Goal: Information Seeking & Learning: Check status

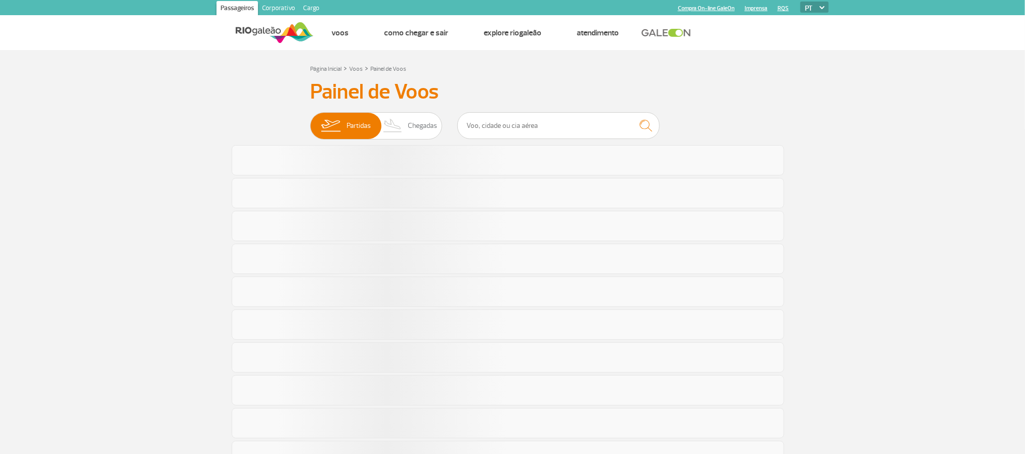
click at [843, 154] on section "Página Inicial > Voos > Painel de Voos Painel de Voos Partidas Chegadas" at bounding box center [512, 443] width 1025 height 786
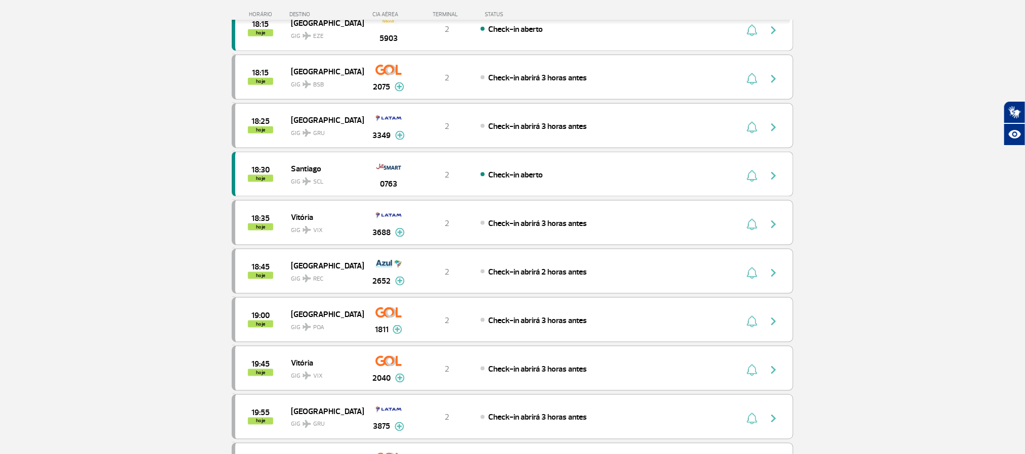
scroll to position [607, 0]
click at [11, 96] on section "Página Inicial > Voos > Painel de Voos Painel de Voos Partidas Chegadas 16:35 1…" at bounding box center [512, 36] width 1025 height 1187
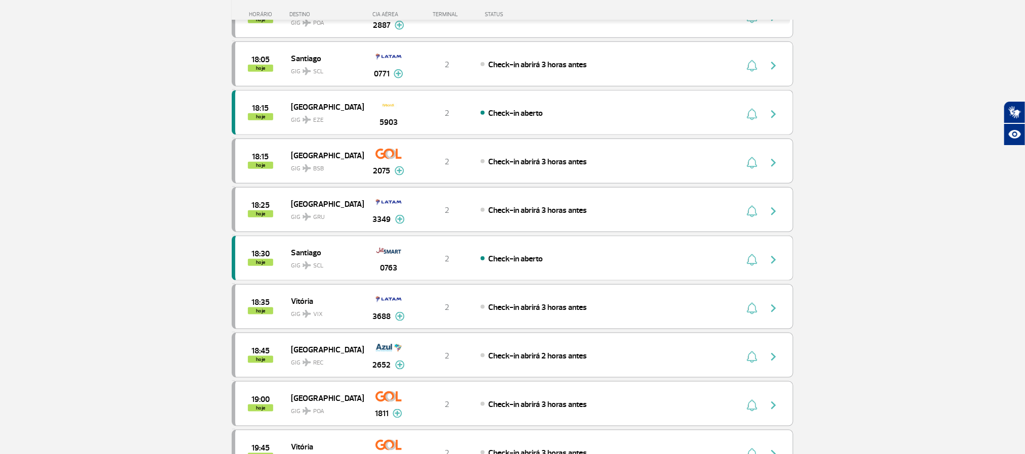
click at [104, 204] on section "Página Inicial > Voos > Painel de Voos Painel de Voos Partidas Chegadas 17:00 h…" at bounding box center [512, 170] width 1025 height 1187
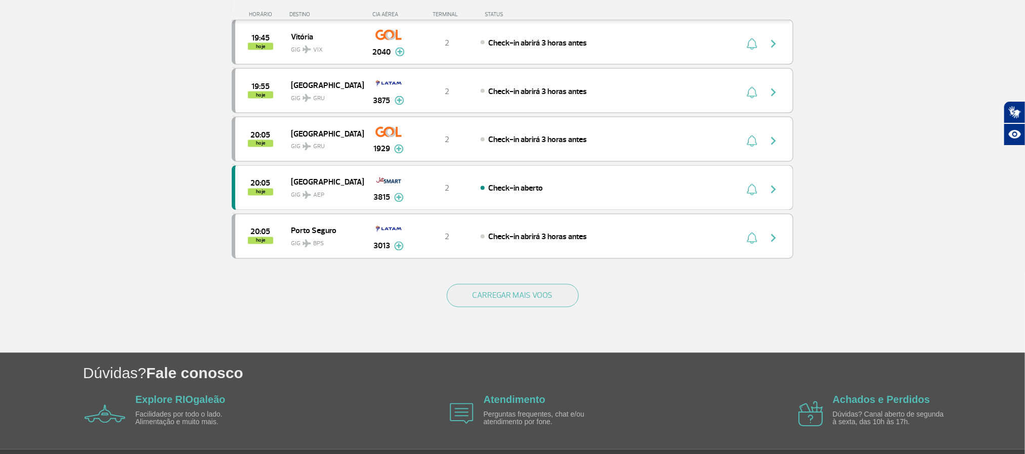
scroll to position [911, 0]
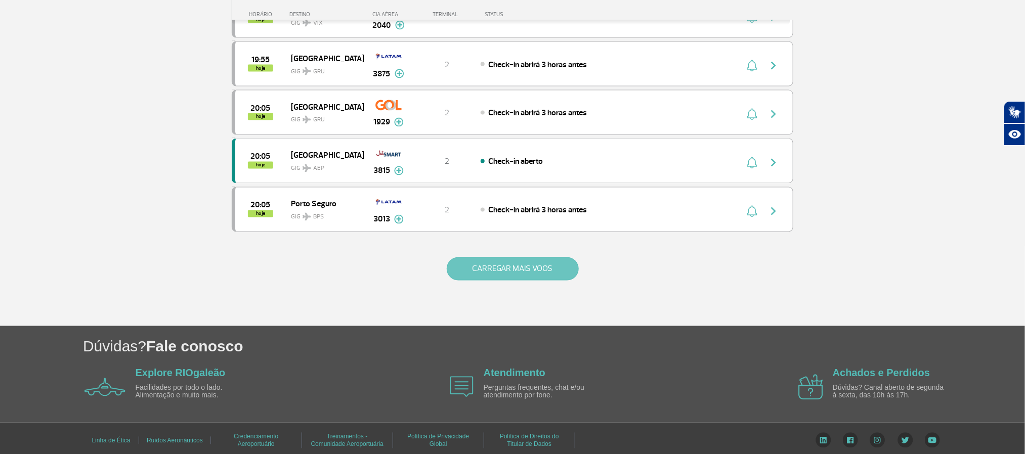
click at [496, 281] on button "CARREGAR MAIS VOOS" at bounding box center [513, 269] width 132 height 23
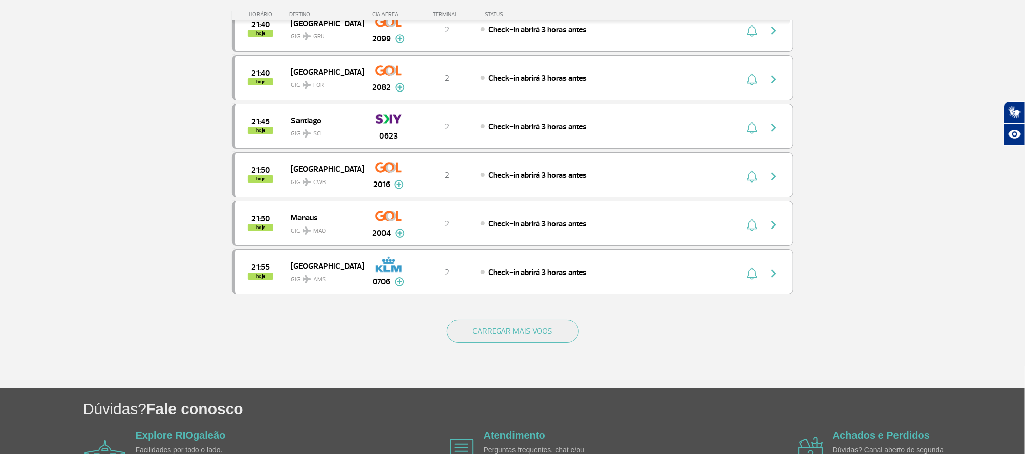
scroll to position [1821, 0]
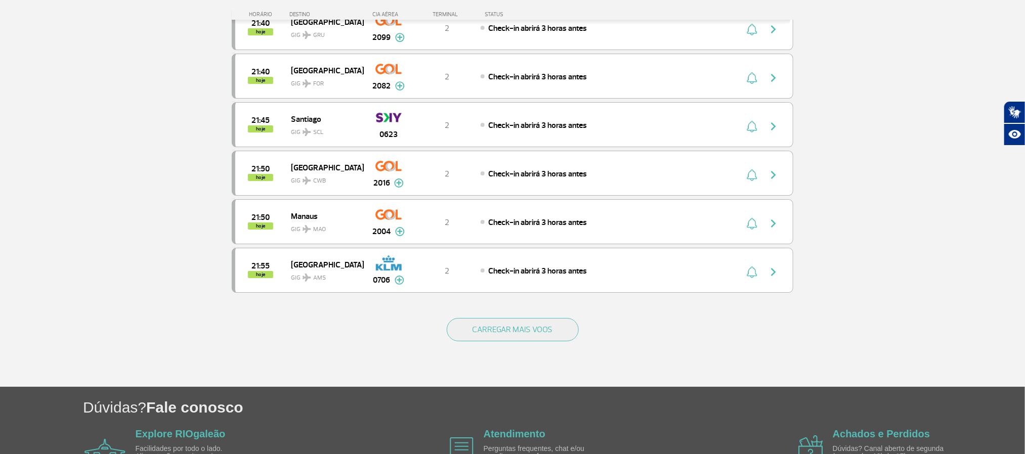
click at [471, 383] on div "CARREGAR MAIS VOOS" at bounding box center [513, 346] width 562 height 81
click at [480, 342] on button "CARREGAR MAIS VOOS" at bounding box center [513, 329] width 132 height 23
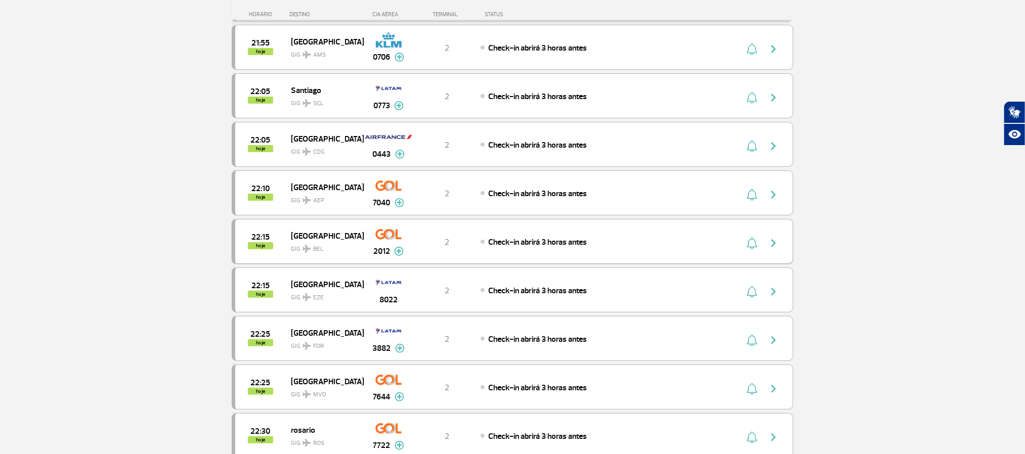
scroll to position [2049, 0]
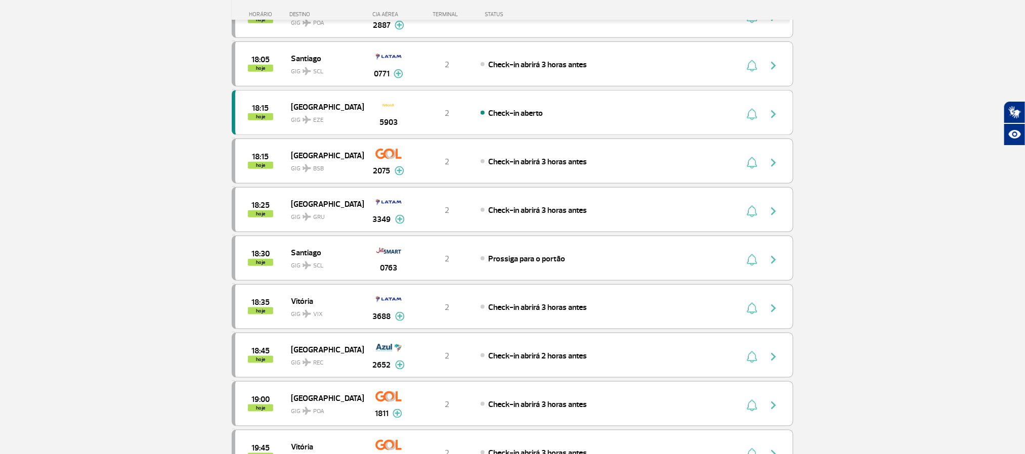
click at [111, 225] on section "Página Inicial > Voos > Painel de Voos Painel de Voos Partidas Chegadas 17:00 1…" at bounding box center [512, 170] width 1025 height 1187
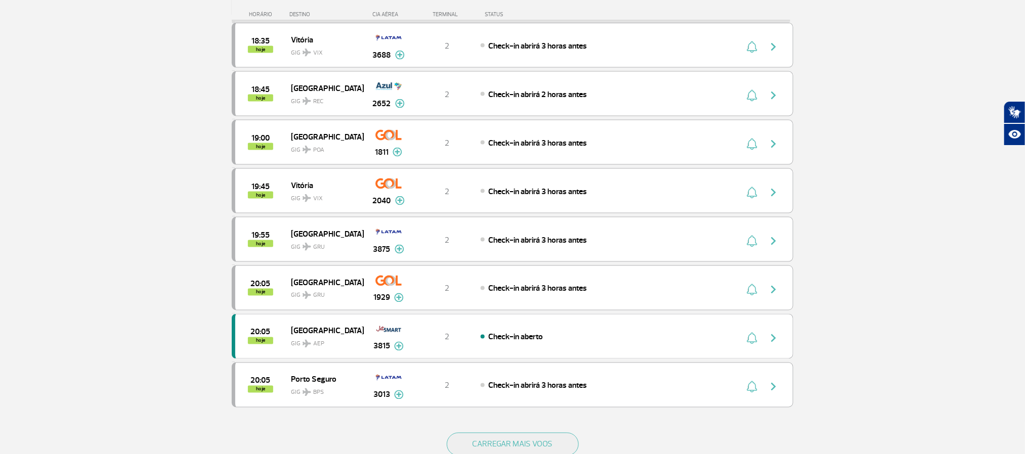
scroll to position [709, 0]
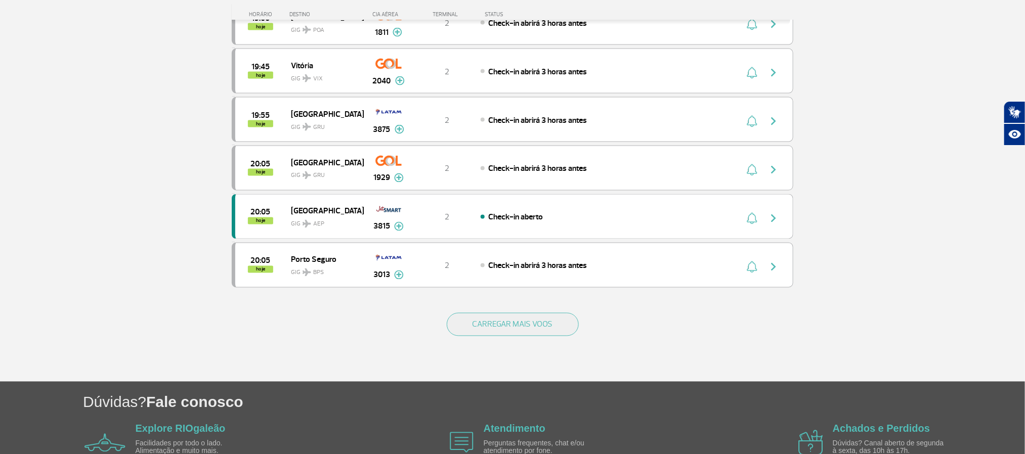
scroll to position [861, 0]
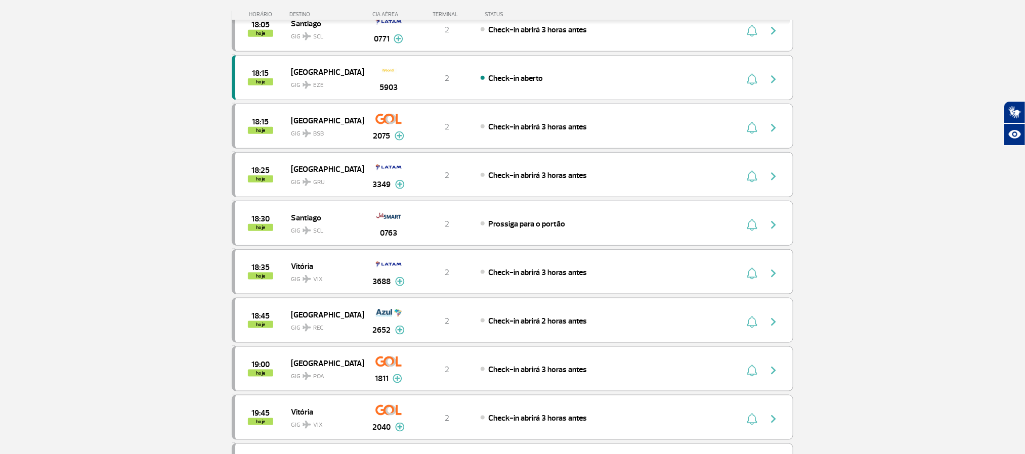
scroll to position [515, 0]
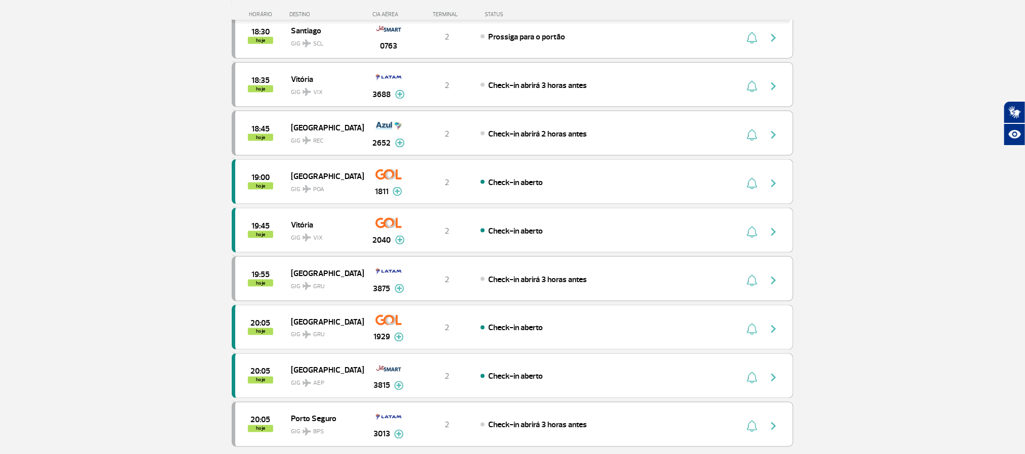
scroll to position [835, 0]
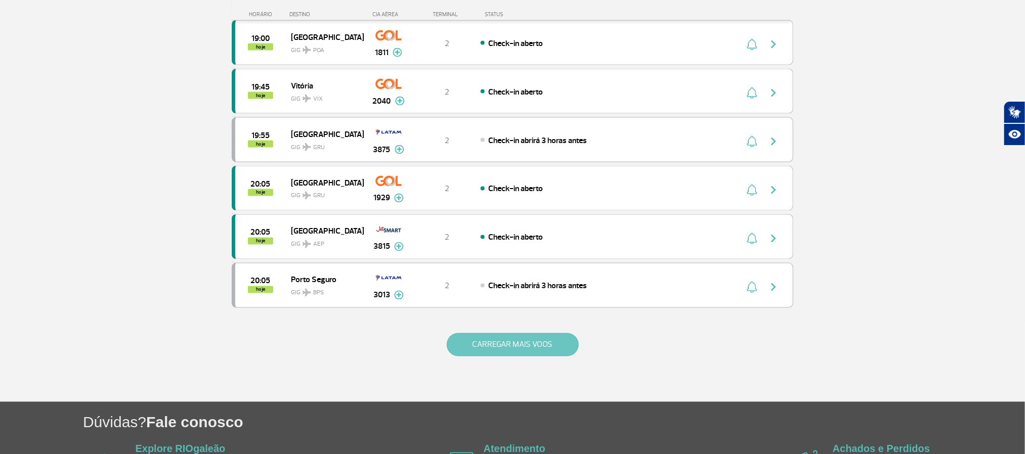
click at [508, 357] on button "CARREGAR MAIS VOOS" at bounding box center [513, 344] width 132 height 23
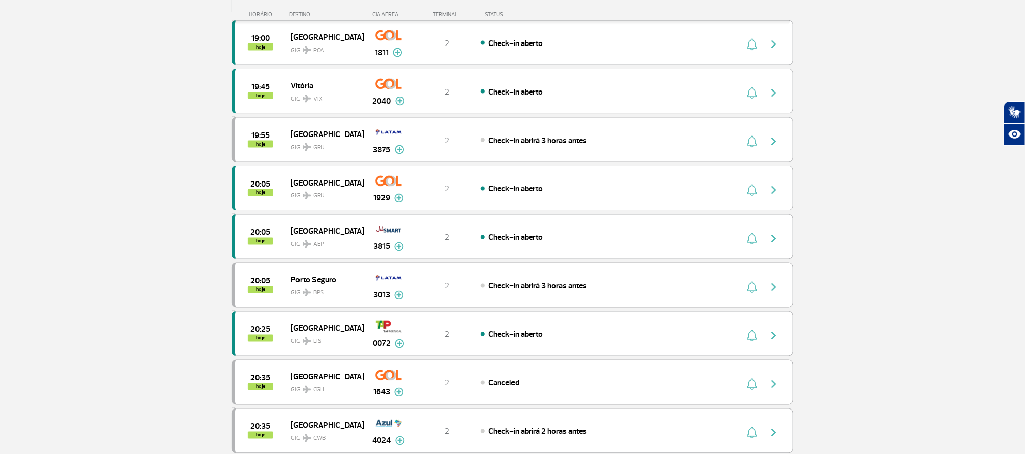
click at [4, 162] on section "Página Inicial > Voos > Painel de Voos Painel de Voos Partidas Chegadas 17:00 1…" at bounding box center [512, 294] width 1025 height 2158
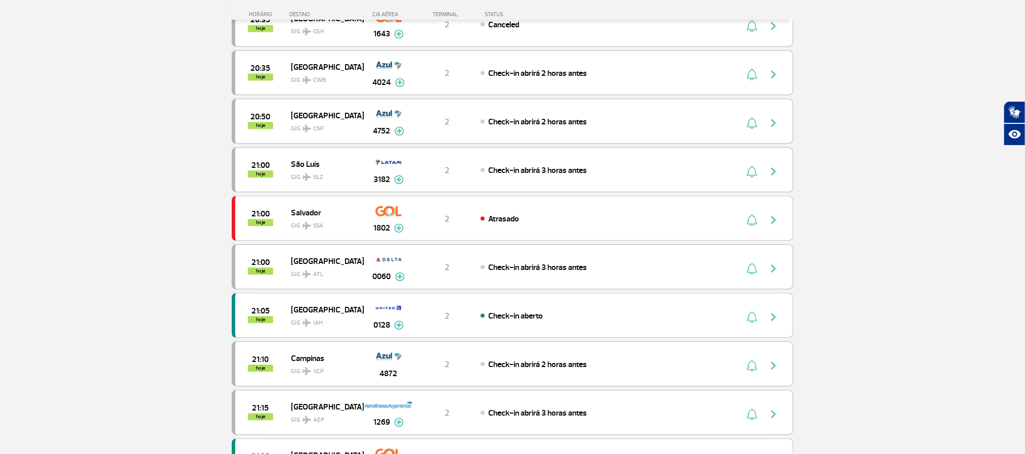
scroll to position [1214, 0]
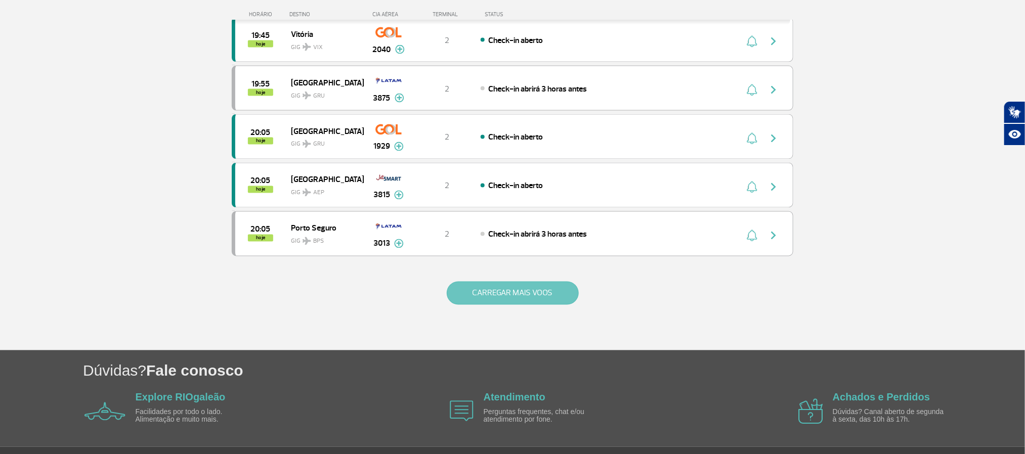
click at [510, 305] on button "CARREGAR MAIS VOOS" at bounding box center [513, 293] width 132 height 23
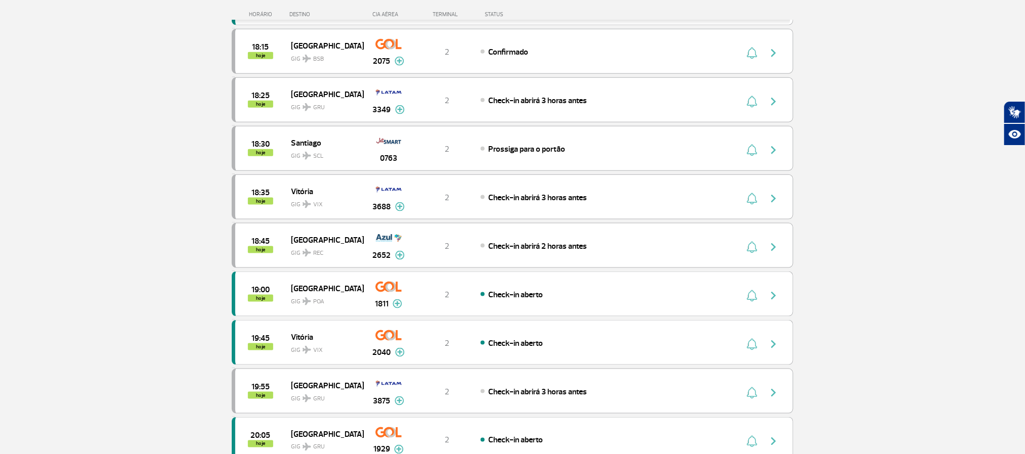
scroll to position [583, 0]
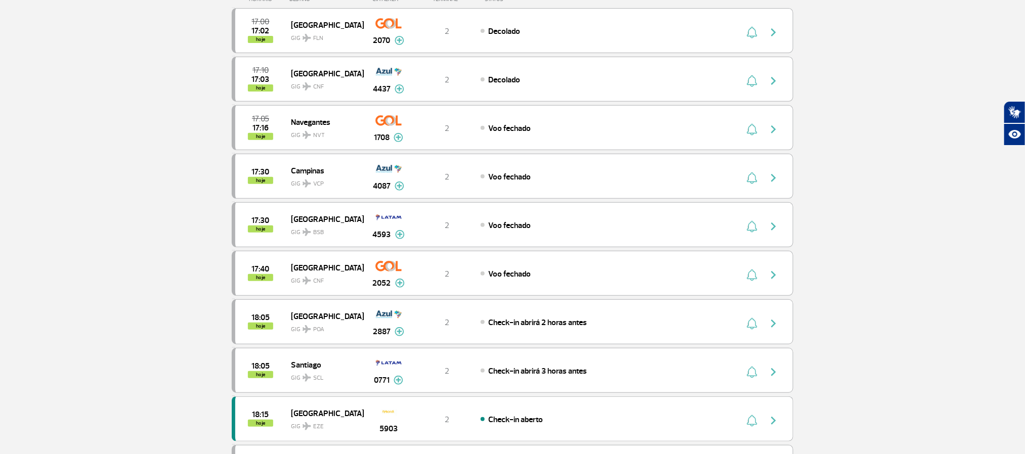
scroll to position [0, 0]
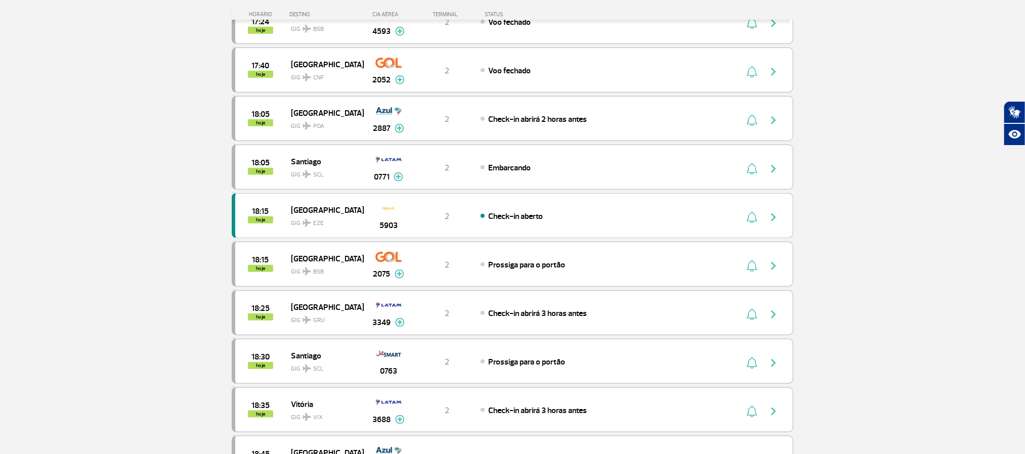
scroll to position [379, 0]
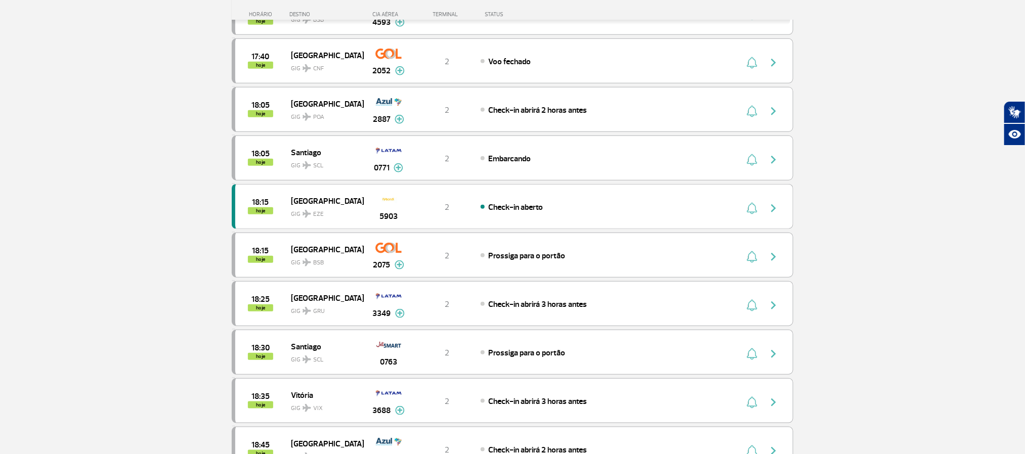
click at [107, 227] on section "Página Inicial > Voos > Painel de Voos Painel de Voos Partidas Chegadas 17:00 1…" at bounding box center [512, 264] width 1025 height 1187
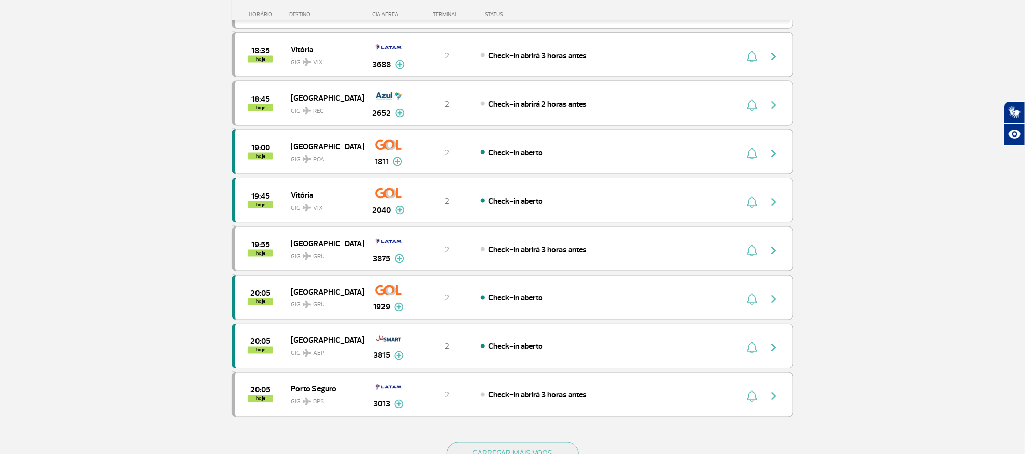
scroll to position [759, 0]
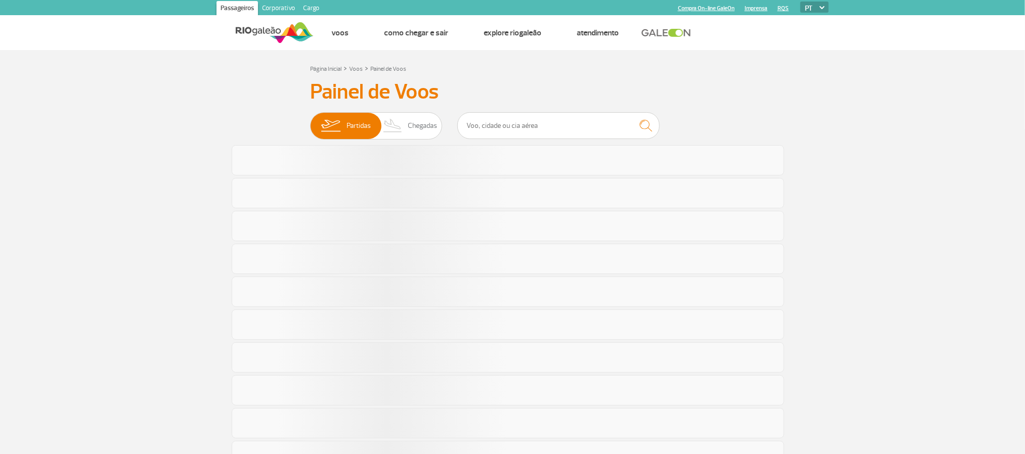
click at [111, 230] on section "Página Inicial > Voos > Painel de Voos Painel de Voos Partidas Chegadas" at bounding box center [512, 443] width 1025 height 786
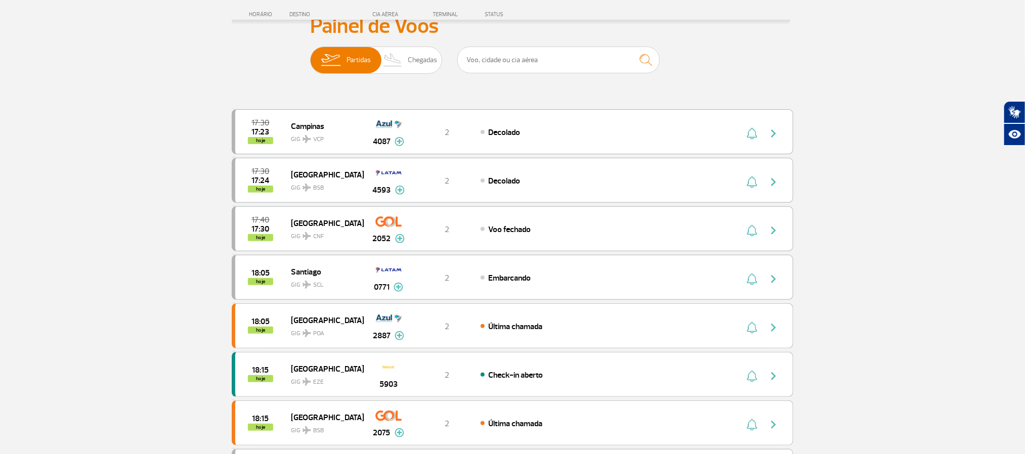
scroll to position [152, 0]
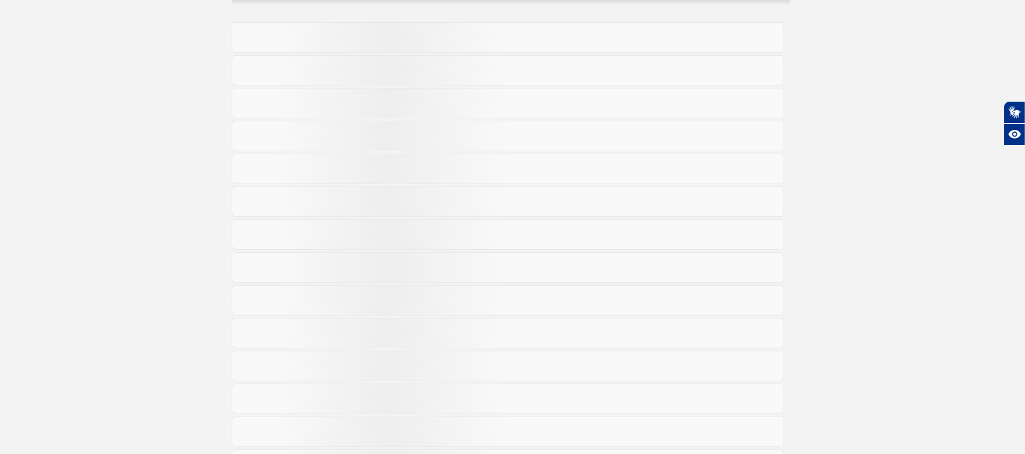
click at [108, 217] on section "Página Inicial > Voos > Painel de Voos Painel de Voos Partidas Chegadas" at bounding box center [512, 305] width 1025 height 815
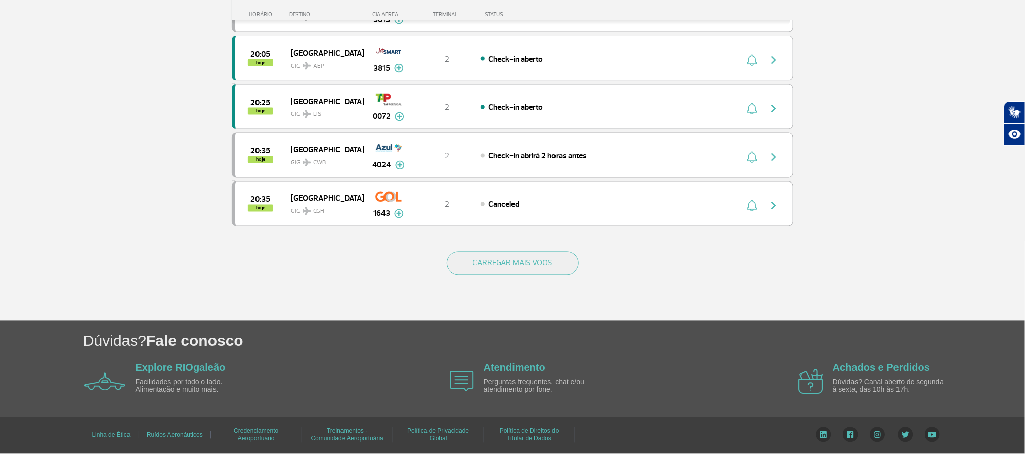
scroll to position [937, 0]
click at [510, 256] on button "CARREGAR MAIS VOOS" at bounding box center [513, 263] width 132 height 23
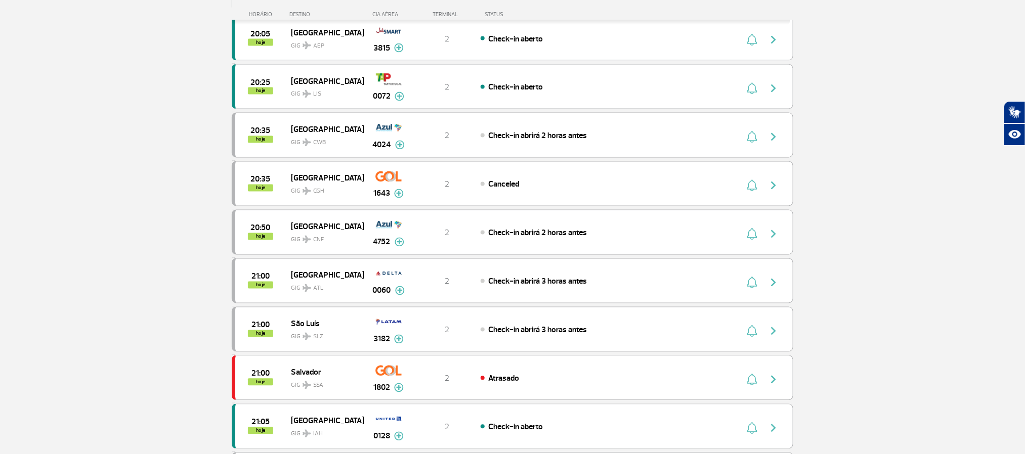
click at [112, 241] on section "Página Inicial > Voos > Painel de Voos Painel de Voos Partidas Chegadas 17:30 1…" at bounding box center [512, 193] width 1025 height 2158
click at [102, 224] on section "Página Inicial > Voos > Painel de Voos Painel de Voos Partidas Chegadas 17:30 1…" at bounding box center [512, 193] width 1025 height 2158
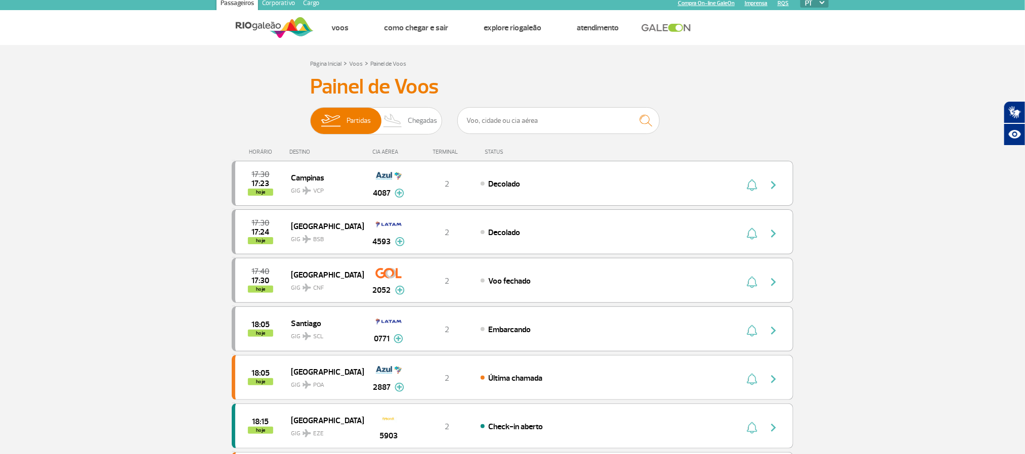
scroll to position [0, 0]
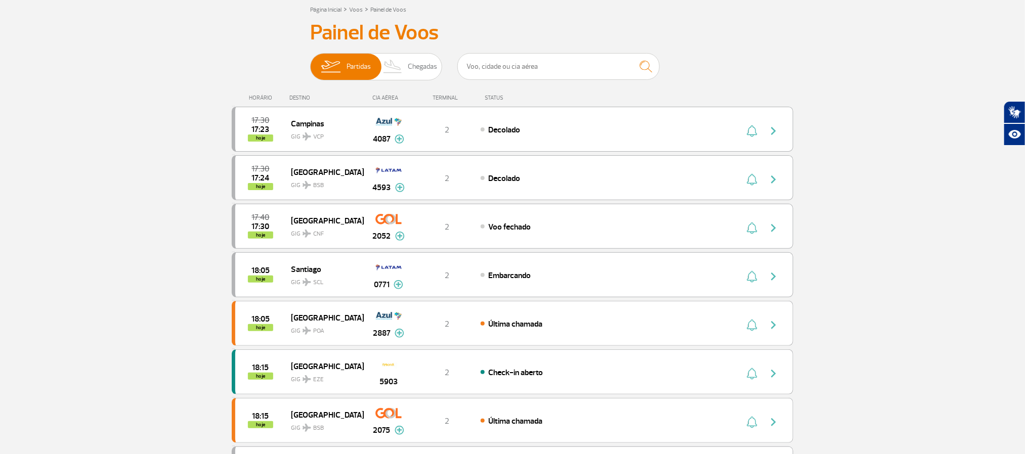
scroll to position [152, 0]
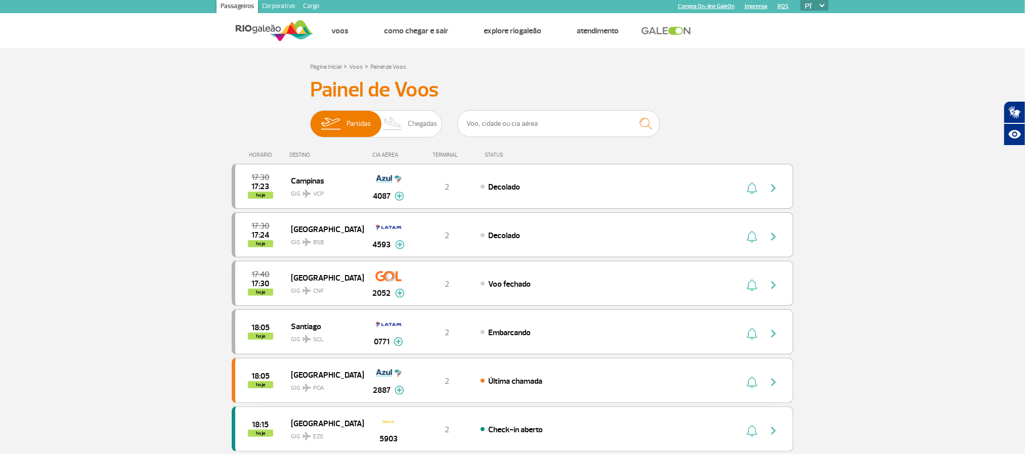
scroll to position [0, 0]
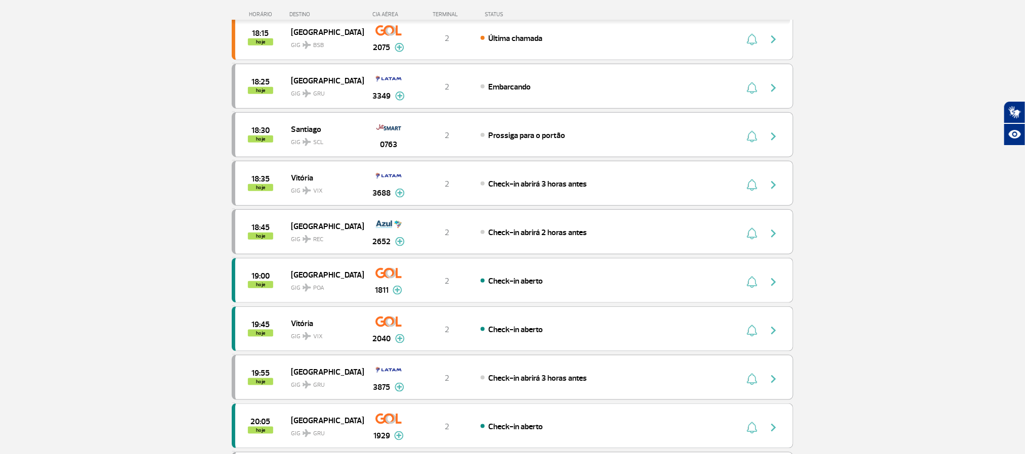
scroll to position [405, 0]
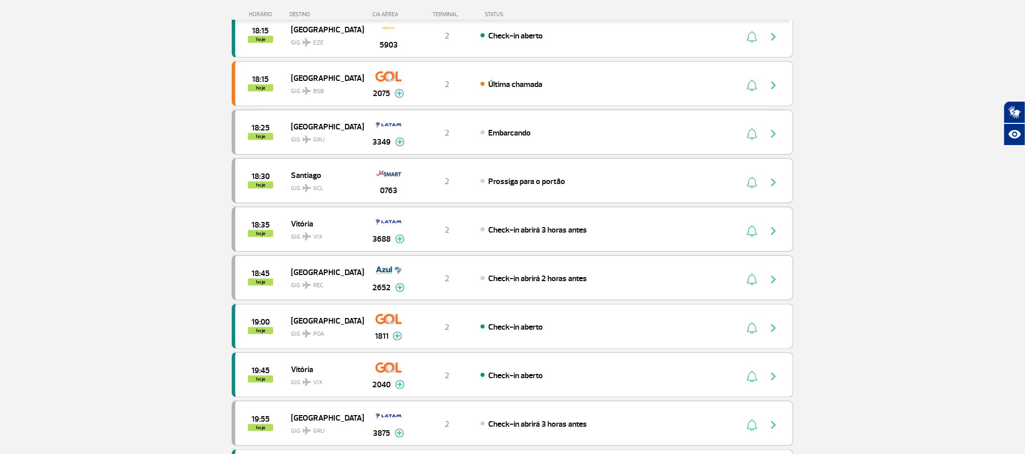
click at [888, 165] on section "Página Inicial > Voos > Painel de Voos Painel de Voos Partidas Chegadas 17:30 1…" at bounding box center [512, 238] width 1025 height 1187
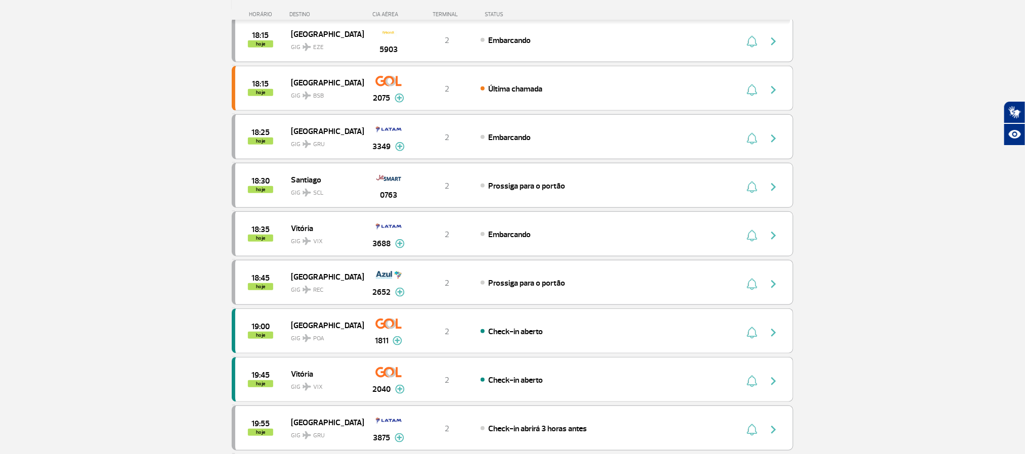
click at [888, 165] on section "Página Inicial > Voos > Painel de Voos Painel de Voos Partidas Chegadas 17:40 1…" at bounding box center [512, 340] width 1025 height 1187
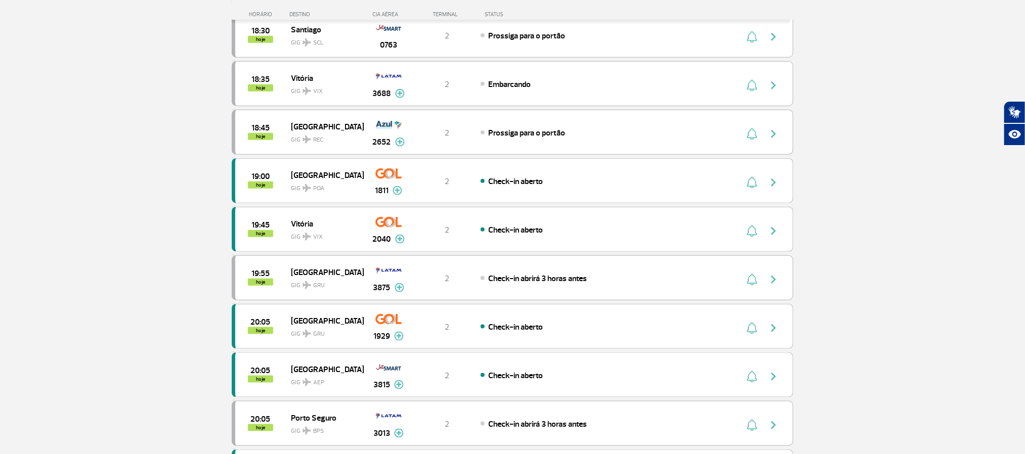
scroll to position [455, 0]
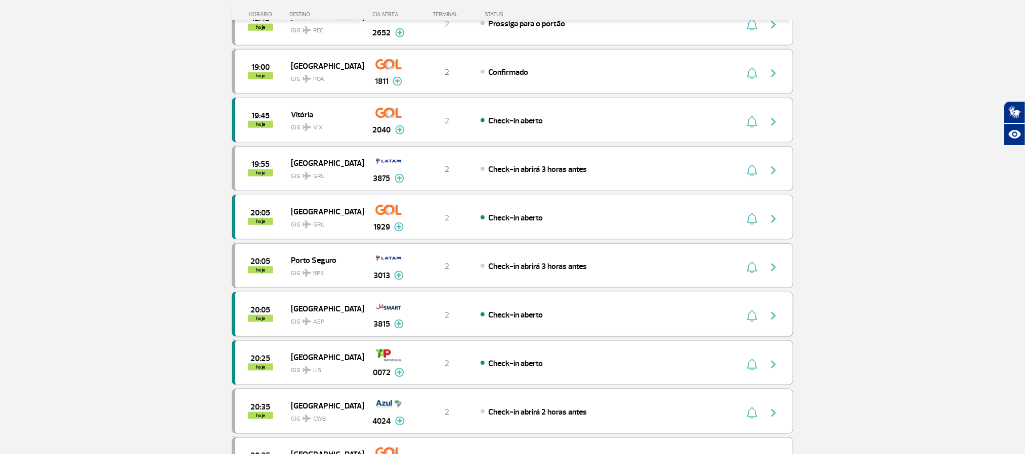
scroll to position [531, 0]
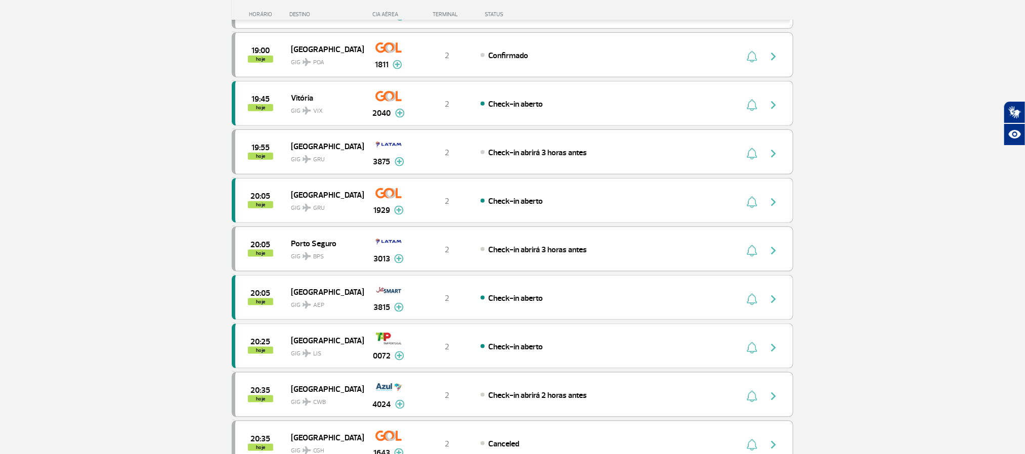
click at [185, 214] on section "Página Inicial > Voos > Painel de Voos Painel de Voos Partidas Chegadas 18:05 h…" at bounding box center [512, 112] width 1025 height 1187
click at [803, 266] on section "Página Inicial > Voos > Painel de Voos Painel de Voos Partidas Chegadas 18:05 h…" at bounding box center [512, 112] width 1025 height 1187
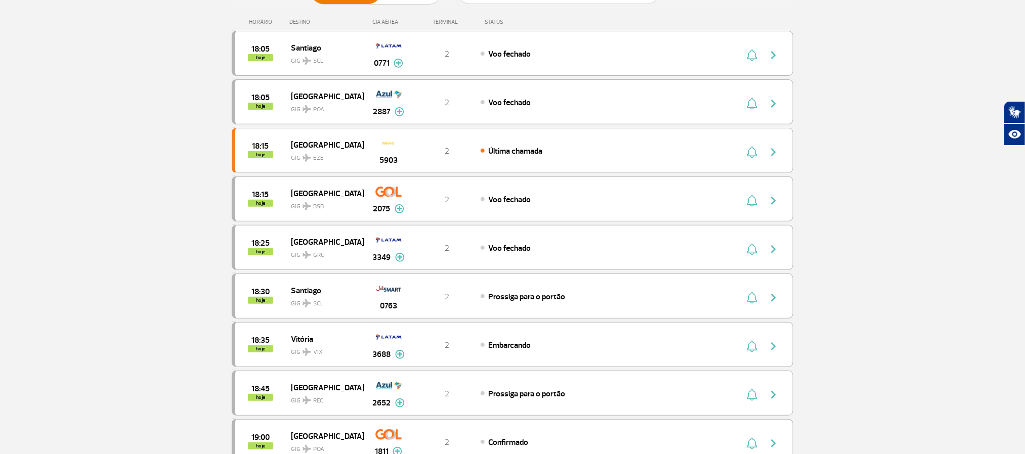
scroll to position [0, 0]
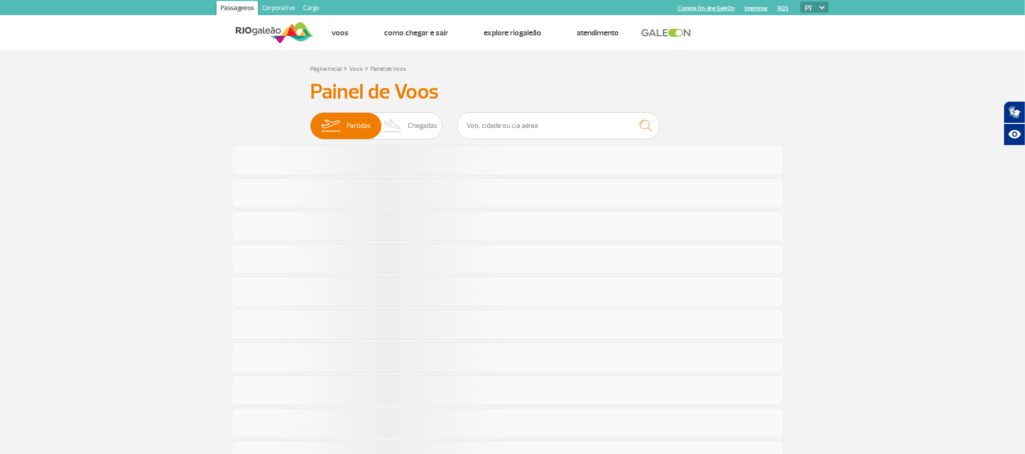
click at [925, 187] on section "Página Inicial > Voos > Painel de Voos Painel de Voos Partidas Chegadas" at bounding box center [512, 443] width 1025 height 786
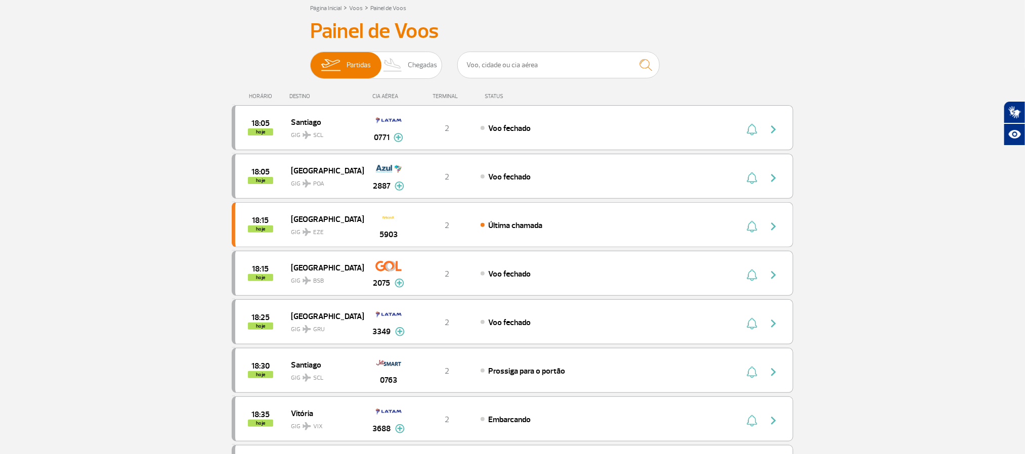
scroll to position [152, 0]
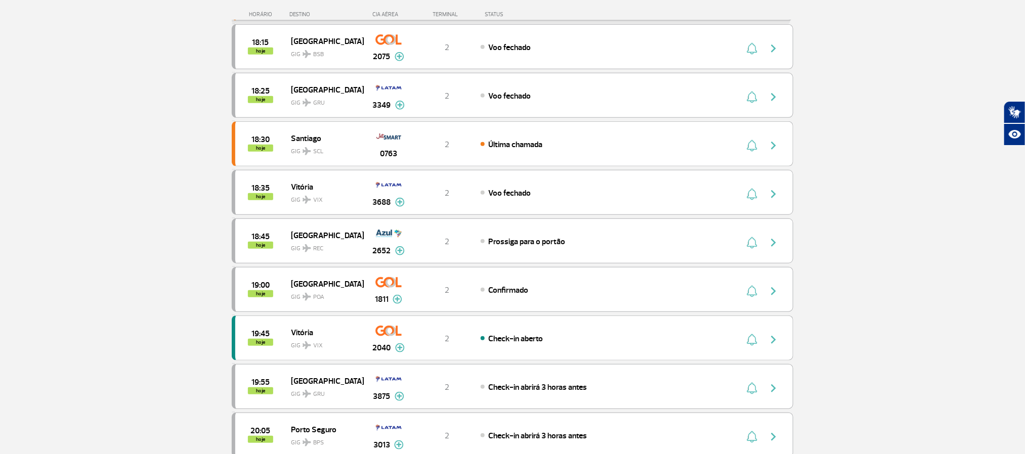
scroll to position [304, 0]
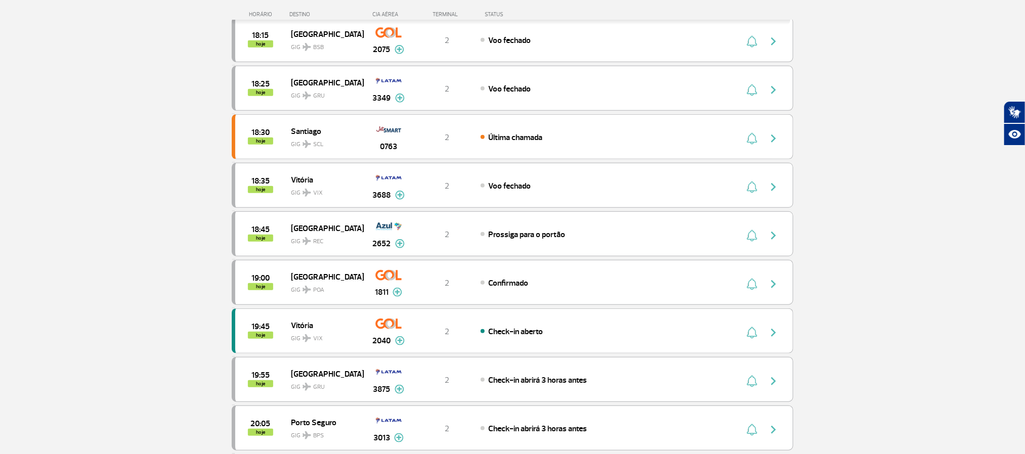
click at [105, 225] on section "Página Inicial > Voos > Painel de Voos Painel de Voos Partidas Chegadas 18:05 1…" at bounding box center [512, 340] width 1025 height 1187
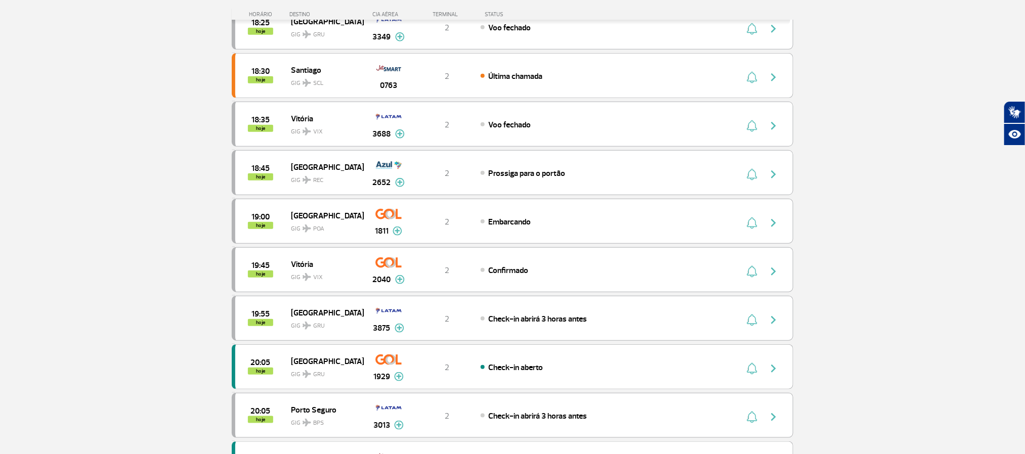
scroll to position [379, 0]
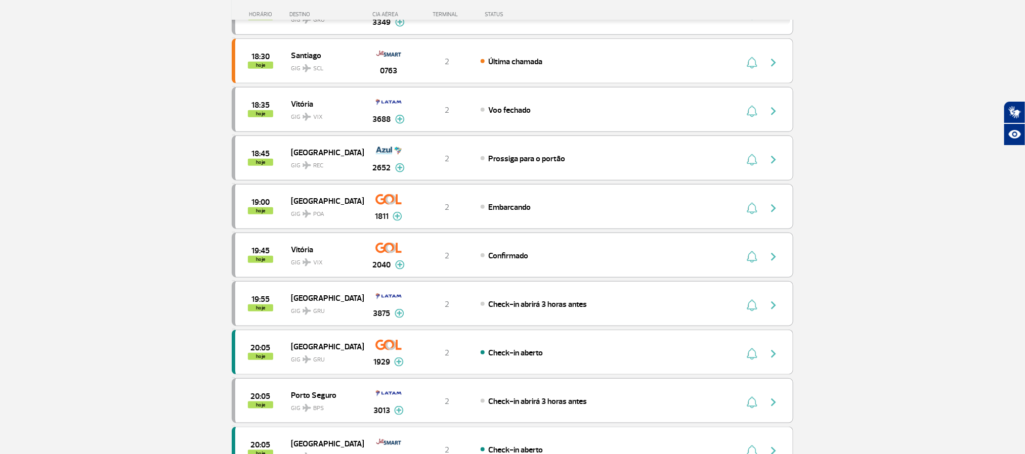
click at [919, 243] on section "Página Inicial > Voos > Painel de Voos Painel de Voos Partidas Chegadas 18:05 1…" at bounding box center [512, 264] width 1025 height 1187
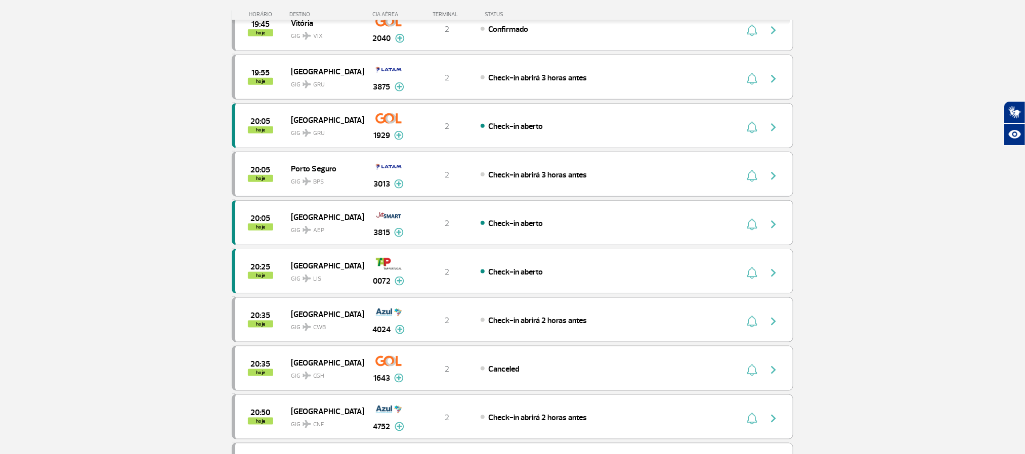
scroll to position [531, 0]
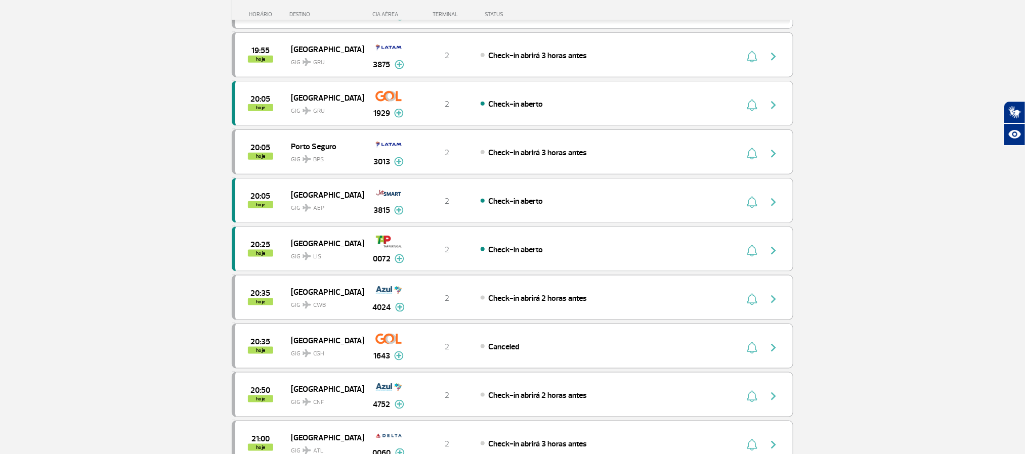
click at [144, 187] on section "Página Inicial > Voos > Painel de Voos Painel de Voos Partidas Chegadas 18:15 1…" at bounding box center [512, 112] width 1025 height 1187
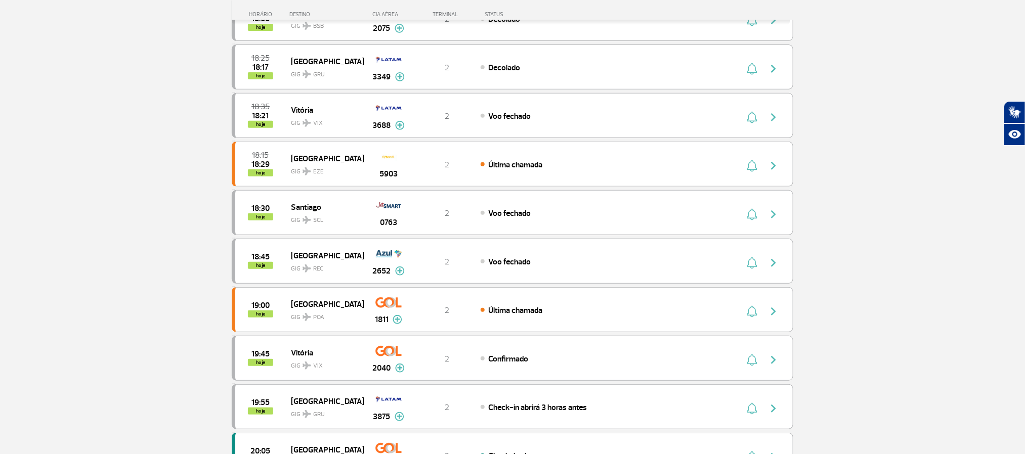
scroll to position [152, 0]
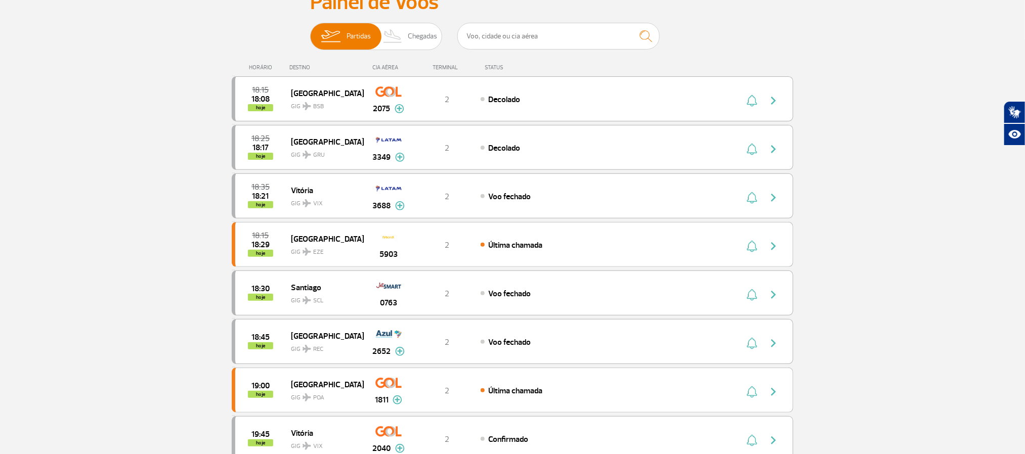
scroll to position [228, 0]
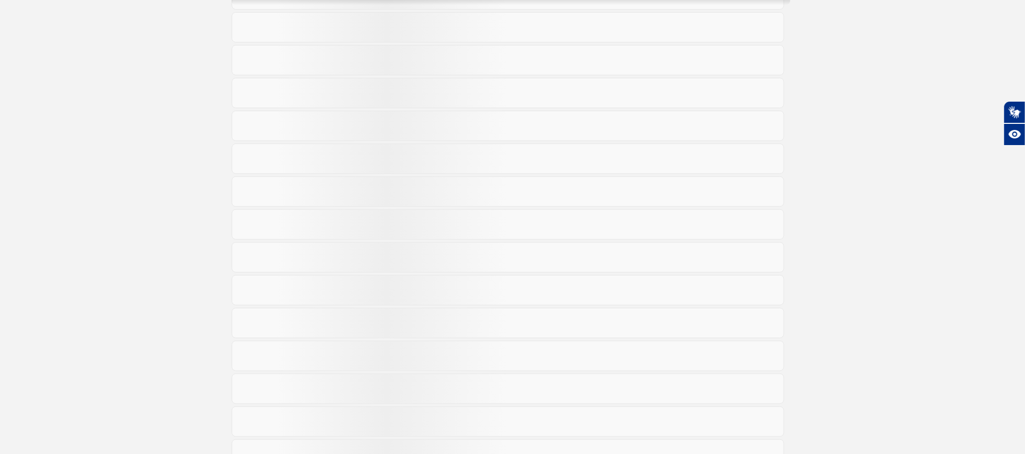
click at [142, 160] on section "Página Inicial > Voos > Painel de Voos Painel de Voos Partidas Chegadas" at bounding box center [512, 229] width 1025 height 815
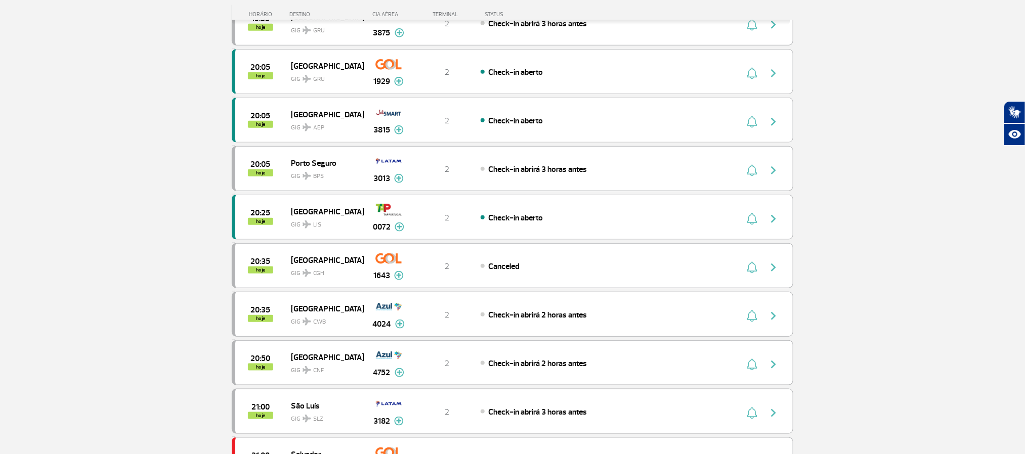
scroll to position [425, 0]
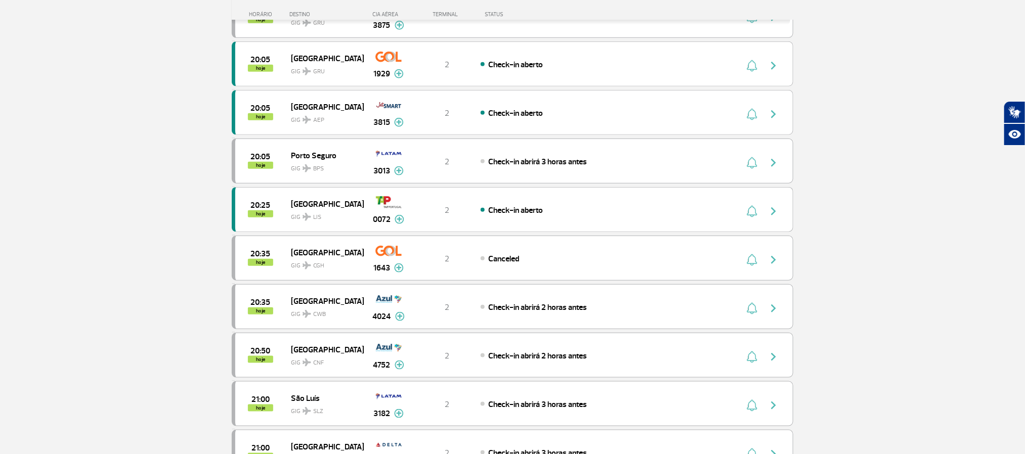
click at [988, 214] on section "Página Inicial > Voos > Painel de Voos Painel de Voos Partidas Chegadas 18:30 1…" at bounding box center [512, 218] width 1025 height 1187
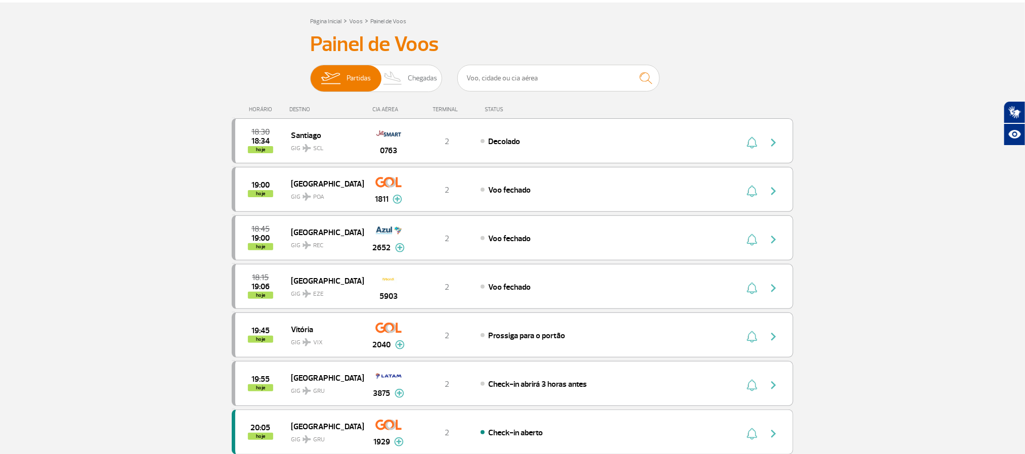
scroll to position [46, 0]
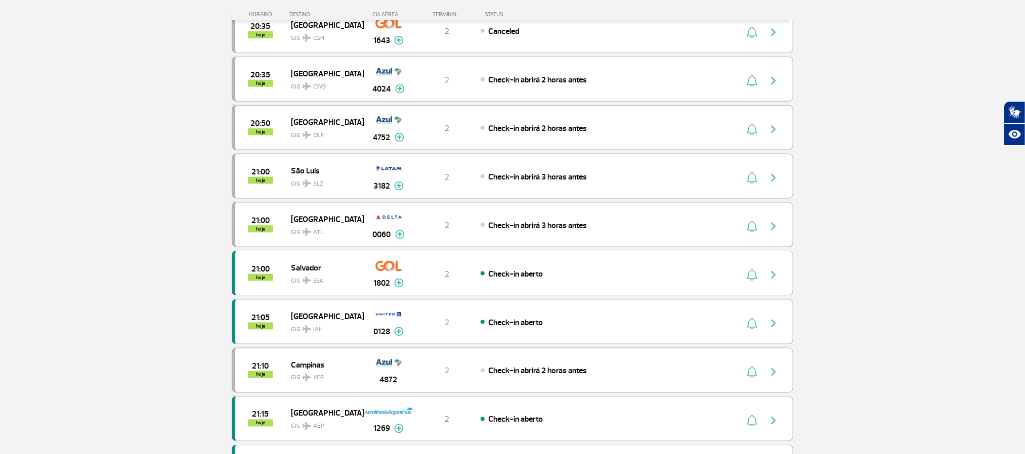
scroll to position [804, 0]
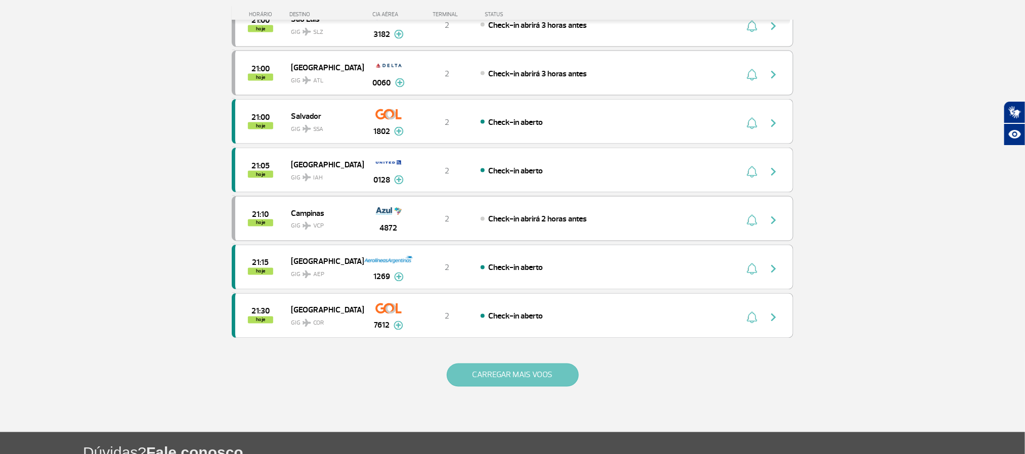
click at [533, 387] on button "CARREGAR MAIS VOOS" at bounding box center [513, 375] width 132 height 23
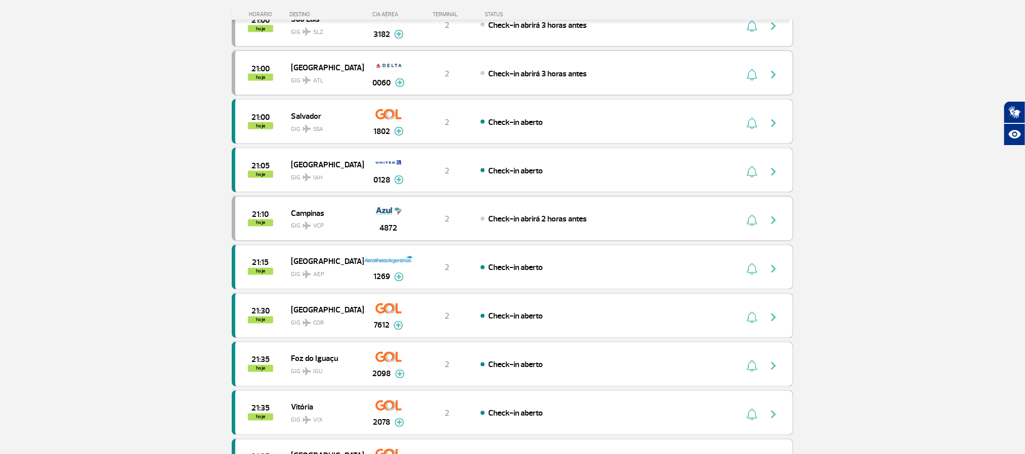
click at [109, 131] on section "Página Inicial > Voos > Painel de Voos Painel de Voos Partidas Chegadas 18:30 1…" at bounding box center [512, 325] width 1025 height 2158
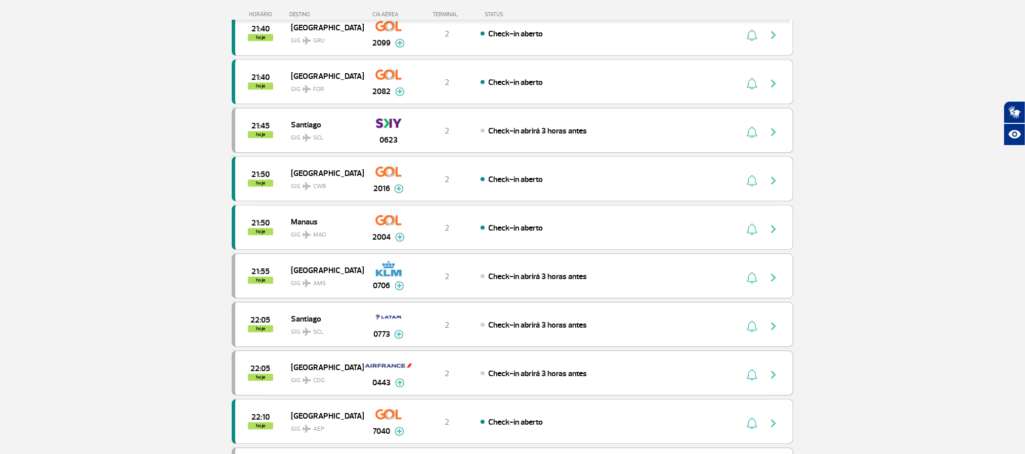
scroll to position [1290, 0]
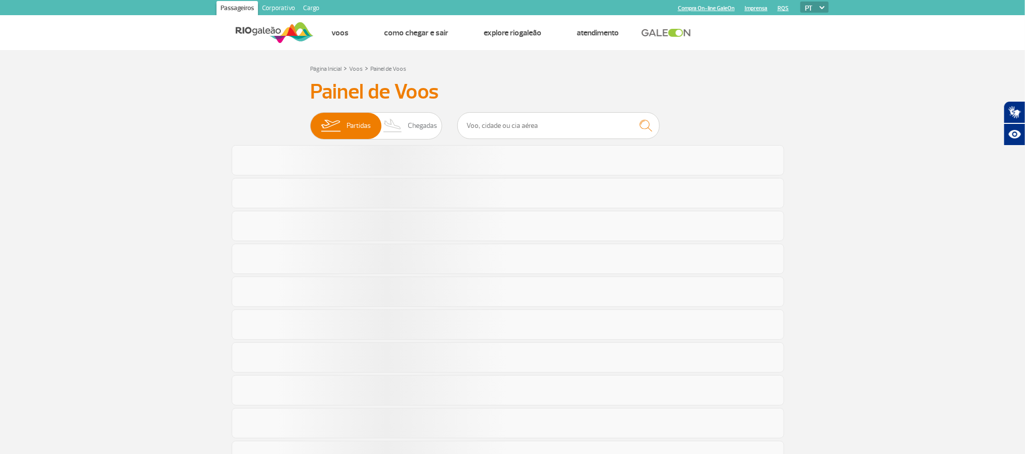
scroll to position [927, 0]
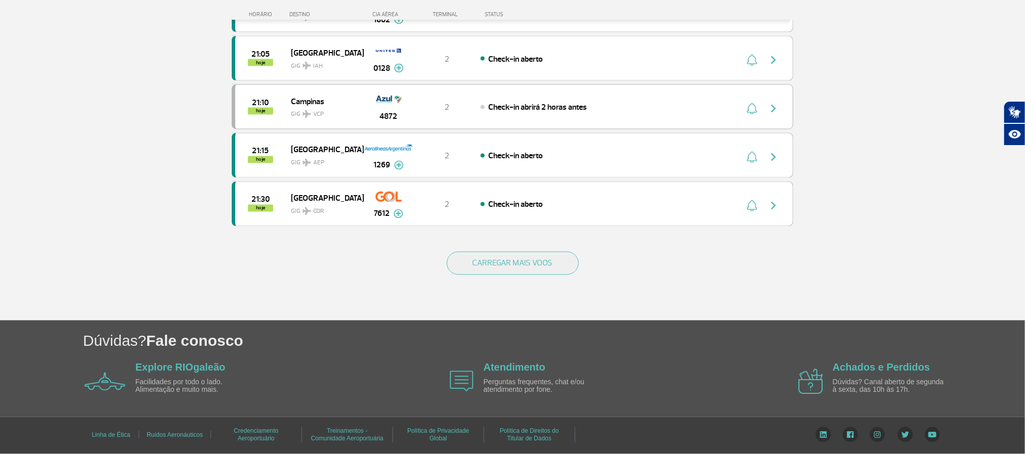
click at [510, 263] on button "CARREGAR MAIS VOOS" at bounding box center [513, 263] width 132 height 23
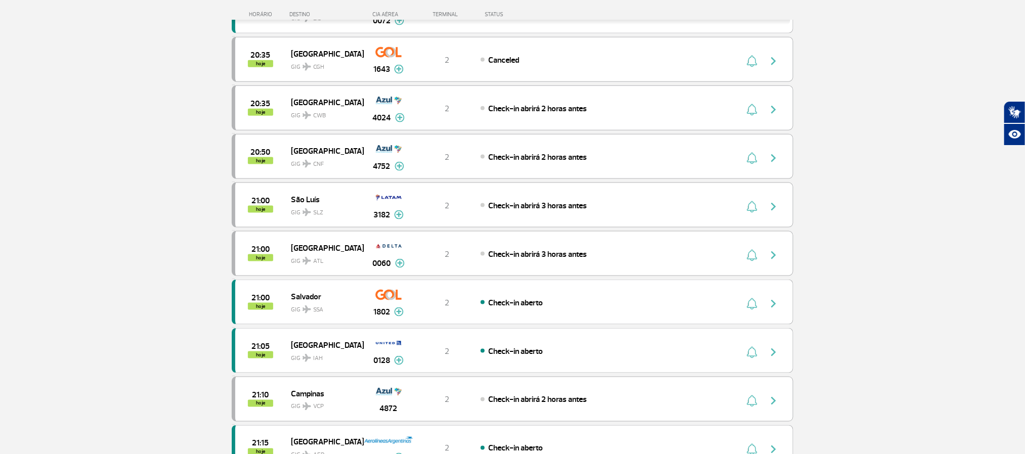
scroll to position [852, 0]
